Goal: Transaction & Acquisition: Purchase product/service

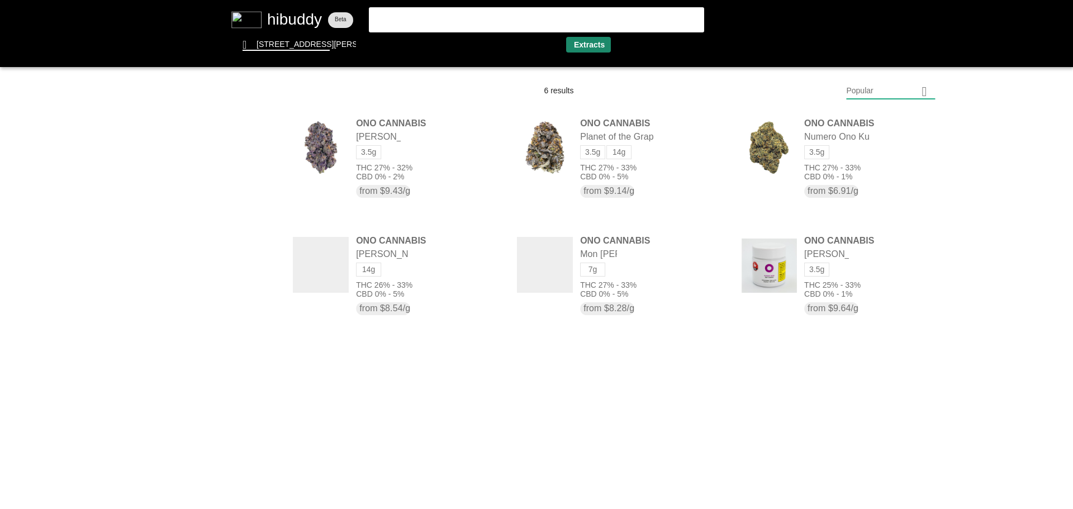
click at [603, 42] on flt-glass-pane at bounding box center [536, 254] width 1073 height 509
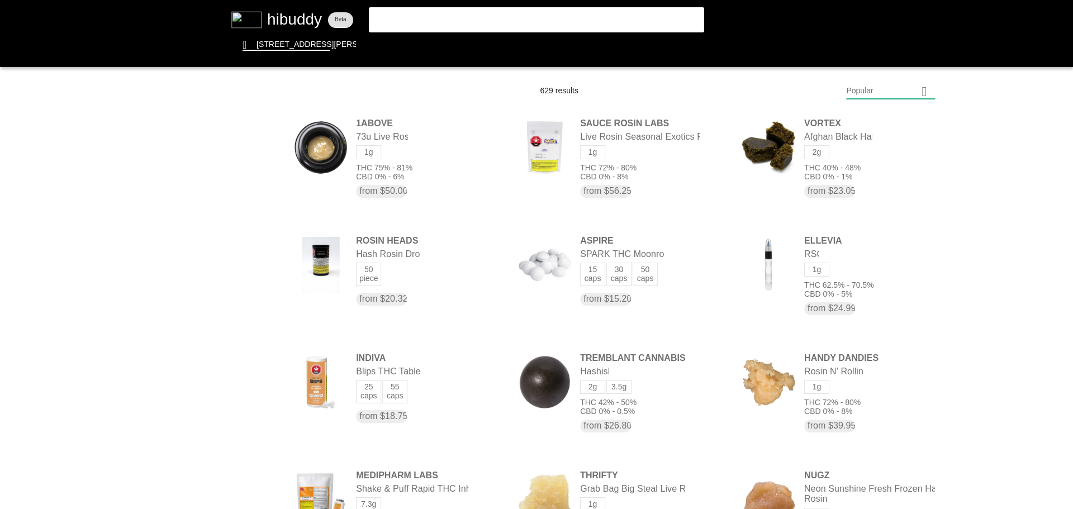
click at [897, 85] on flt-glass-pane at bounding box center [536, 254] width 1073 height 509
click at [866, 384] on flt-glass-pane at bounding box center [536, 254] width 1073 height 509
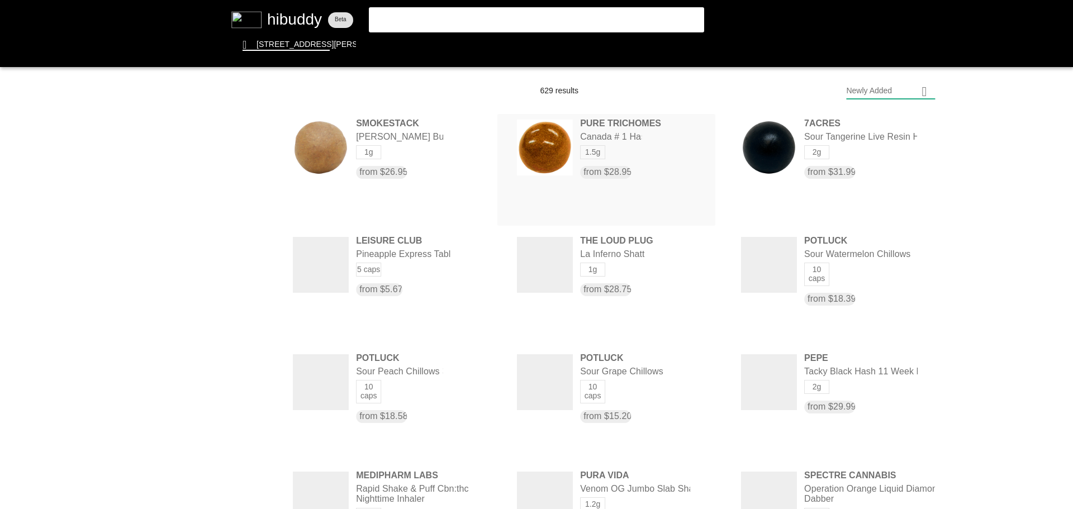
click at [594, 122] on flt-glass-pane at bounding box center [536, 254] width 1073 height 509
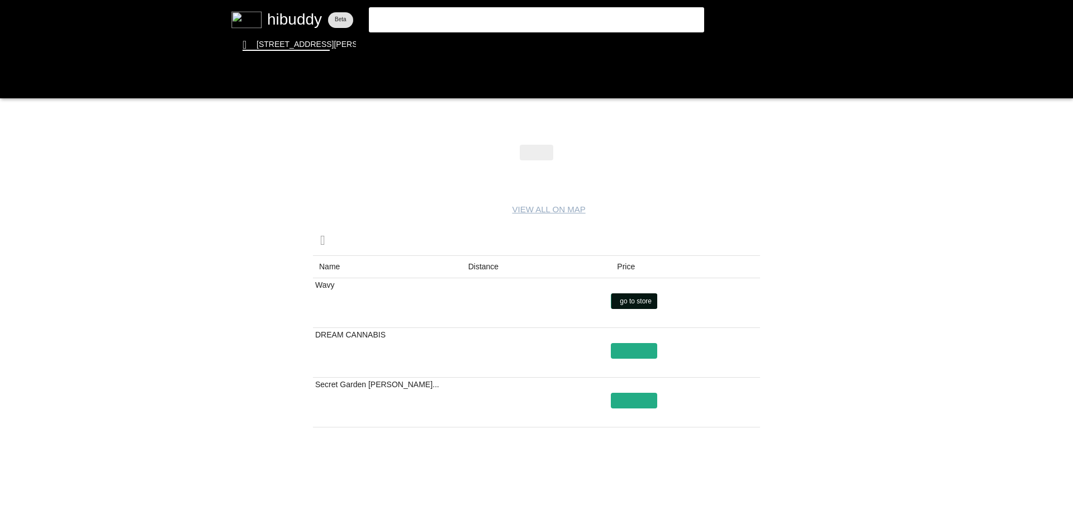
click at [632, 305] on flt-glass-pane at bounding box center [536, 254] width 1073 height 509
